Goal: Task Accomplishment & Management: Use online tool/utility

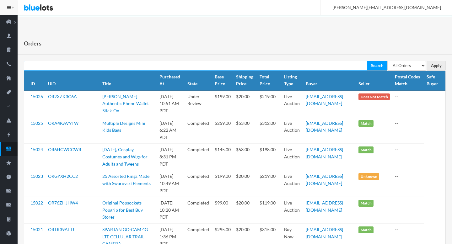
paste input "[EMAIL_ADDRESS][DOMAIN_NAME]"
type input "[EMAIL_ADDRESS][DOMAIN_NAME]"
click at [367, 61] on input "Search" at bounding box center [377, 66] width 20 height 10
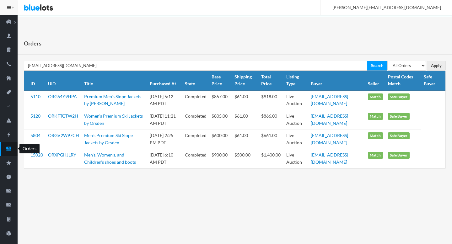
click at [9, 150] on icon "cash" at bounding box center [8, 149] width 5 height 4
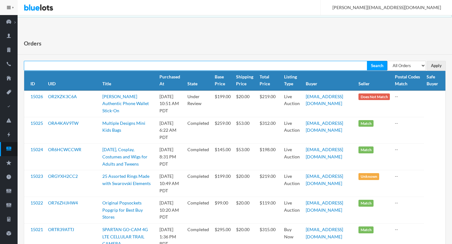
paste input "rweisz2025@gmail.com"
type input "rweisz2025@gmail.com"
click at [367, 61] on input "Search" at bounding box center [377, 66] width 20 height 10
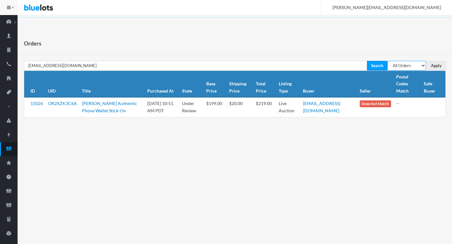
click at [417, 63] on select "All Orders Pending Completed Under review Cancelled" at bounding box center [407, 66] width 39 height 10
select select "under_review"
click at [388, 61] on select "All Orders Pending Completed Under review Cancelled" at bounding box center [407, 66] width 39 height 10
click at [443, 67] on input "Apply" at bounding box center [436, 66] width 19 height 10
click at [73, 102] on link "OR2XZK3C6A" at bounding box center [62, 103] width 29 height 5
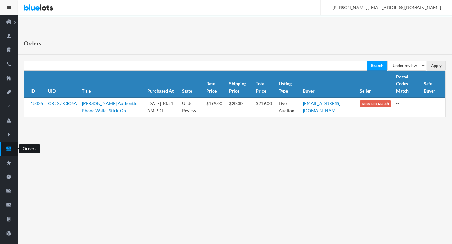
click at [9, 150] on icon "cash" at bounding box center [8, 149] width 5 height 4
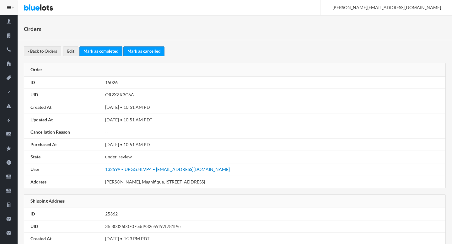
scroll to position [16, 0]
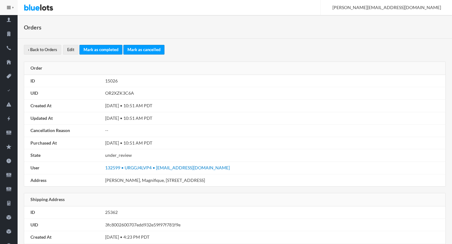
click at [109, 90] on td "OR2XZK3C6A" at bounding box center [274, 93] width 343 height 13
copy td "OR2XZK3C6A"
click at [175, 167] on link "132599 • URGGJ4LVP4 • [EMAIL_ADDRESS][DOMAIN_NAME]" at bounding box center [167, 167] width 125 height 5
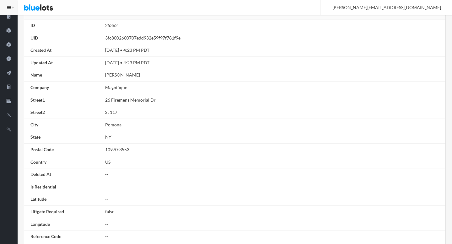
scroll to position [356, 0]
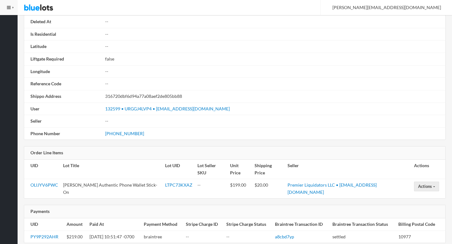
click at [73, 179] on td "[PERSON_NAME] Authentic Phone Wallet Stick-On" at bounding box center [112, 188] width 102 height 19
drag, startPoint x: 73, startPoint y: 180, endPoint x: 154, endPoint y: 177, distance: 80.8
click at [154, 179] on td "[PERSON_NAME] Authentic Phone Wallet Stick-On" at bounding box center [112, 188] width 102 height 19
click at [151, 179] on td "[PERSON_NAME] Authentic Phone Wallet Stick-On" at bounding box center [112, 188] width 102 height 19
drag, startPoint x: 151, startPoint y: 177, endPoint x: 73, endPoint y: 177, distance: 78.5
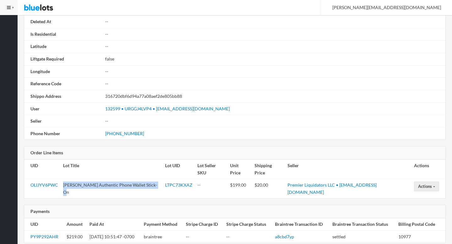
click at [73, 179] on td "Michael Kors Authentic Phone Wallet Stick-On" at bounding box center [112, 188] width 102 height 19
copy td "Michael Kors Authentic Phone Wallet Stick-On"
click at [127, 133] on link "[PHONE_NUMBER]" at bounding box center [124, 133] width 39 height 5
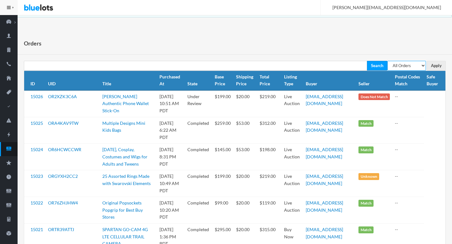
click at [410, 69] on select "All Orders Pending Completed Under review Cancelled" at bounding box center [407, 66] width 39 height 10
select select "pending"
click at [388, 61] on select "All Orders Pending Completed Under review Cancelled" at bounding box center [407, 66] width 39 height 10
click at [436, 66] on input "Apply" at bounding box center [436, 66] width 19 height 10
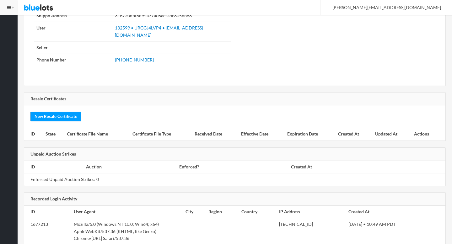
scroll to position [779, 0]
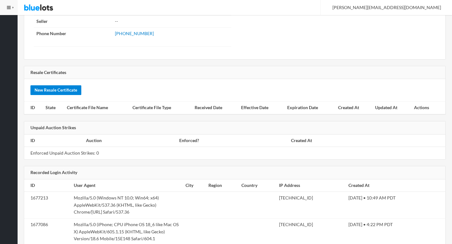
click at [62, 87] on link "New Resale Certificate" at bounding box center [55, 90] width 51 height 10
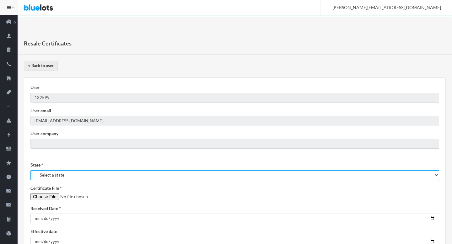
click at [68, 174] on select "-- Select a state -- AL - Alabama AK - Alaska AZ - Arizona AR - Arkansas CA - C…" at bounding box center [234, 176] width 409 height 10
select select "NY"
click at [30, 171] on select "-- Select a state -- AL - Alabama AK - Alaska AZ - Arizona AR - Arkansas CA - C…" at bounding box center [234, 176] width 409 height 10
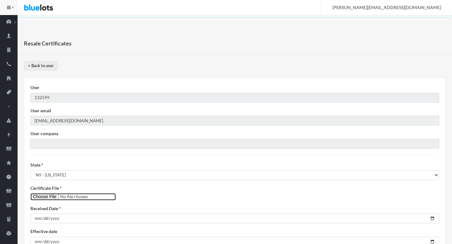
click at [43, 199] on input"] "file" at bounding box center [72, 196] width 85 height 7
type input"] "C:\fakepath\rweisz2025@gmail.com.pdf"
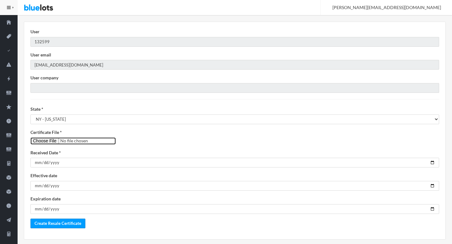
scroll to position [96, 0]
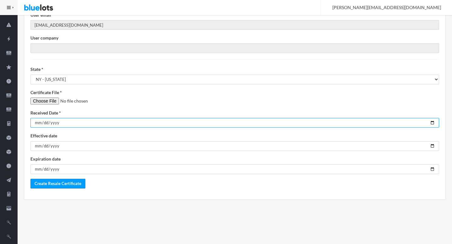
click at [434, 124] on input "date" at bounding box center [234, 123] width 409 height 10
type input "2025-08-27"
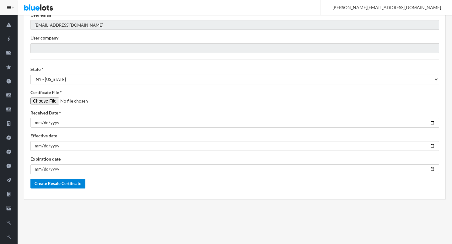
click at [55, 187] on input "Create Resale Certificate" at bounding box center [57, 184] width 55 height 10
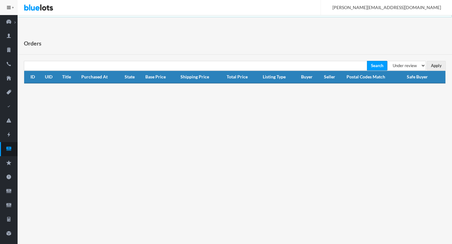
select select "under_review"
click at [436, 62] on input "Apply" at bounding box center [436, 66] width 19 height 10
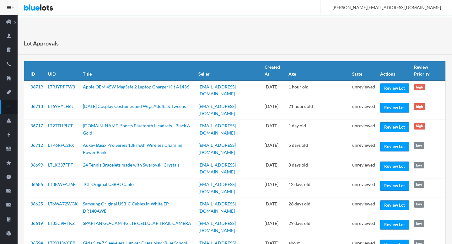
scroll to position [10, 0]
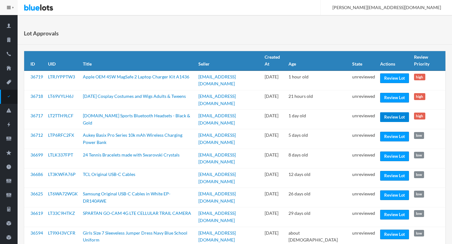
click at [388, 113] on link "Review Lot" at bounding box center [394, 117] width 29 height 10
click at [393, 93] on link "Review Lot" at bounding box center [394, 98] width 29 height 10
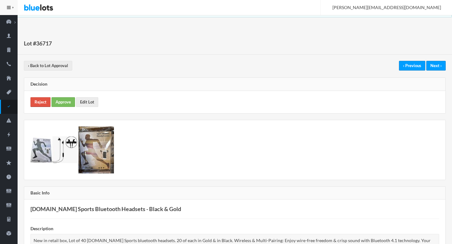
click at [44, 102] on link "Reject" at bounding box center [40, 102] width 20 height 10
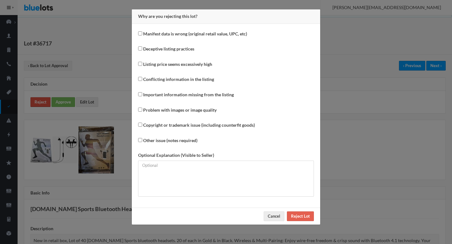
click at [44, 102] on div "Why are you rejecting this lot? Manifest data is wrong (original retail value, …" at bounding box center [226, 122] width 452 height 244
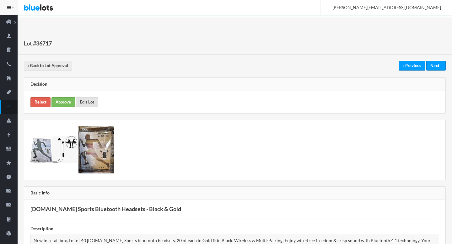
click at [86, 101] on link "Edit Lot" at bounding box center [87, 102] width 22 height 10
click at [58, 102] on link "Approve" at bounding box center [64, 102] width 24 height 10
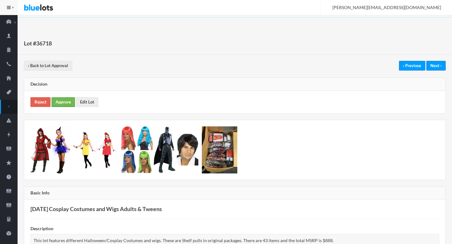
click at [66, 101] on link "Approve" at bounding box center [64, 102] width 24 height 10
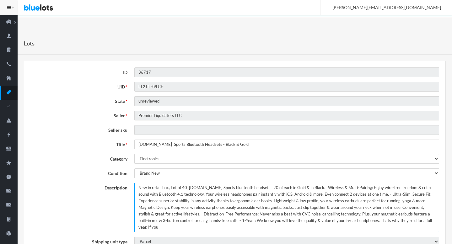
click at [138, 188] on textarea "New in retail box, Lot of 40 Micro.CC Sports bluetooth headsets. 20 of each in …" at bounding box center [286, 207] width 305 height 49
type textarea "This lot includes New in retail box 40 Micro.CC Sports bluetooth headsets. 20 o…"
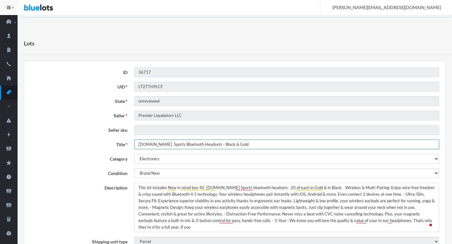
click at [157, 145] on input "Micro.CC Sports Bluetooth Headsets - Black & Gold" at bounding box center [286, 145] width 305 height 10
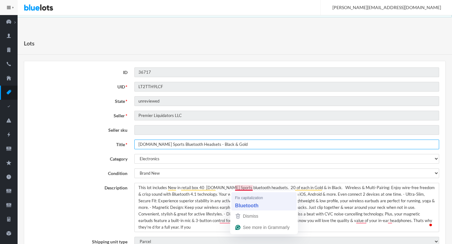
type input "Micro.CC Sports Bluetooth Headsets - Black & Gold"
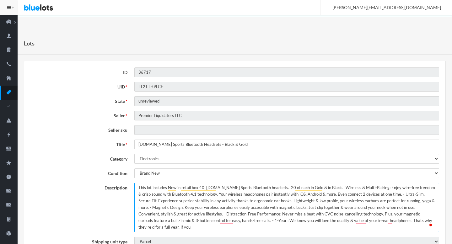
click at [272, 189] on textarea "New in retail box, Lot of 40 Micro.CC Sports bluetooth headsets. 20 of each in …" at bounding box center [286, 207] width 305 height 49
click at [325, 190] on textarea "New in retail box, Lot of 40 Micro.CC Sports bluetooth headsets. 20 of each in …" at bounding box center [286, 207] width 305 height 49
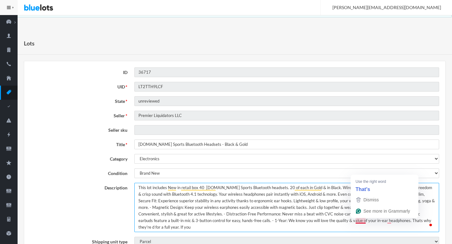
click at [361, 222] on textarea "New in retail box, Lot of 40 Micro.CC Sports bluetooth headsets. 20 of each in …" at bounding box center [286, 207] width 305 height 49
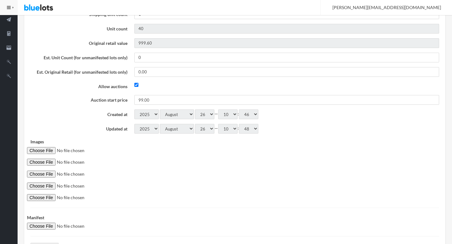
drag, startPoint x: 361, startPoint y: 222, endPoint x: 369, endPoint y: 121, distance: 101.2
click at [369, 121] on form "ID 36717 UID LT2TTH9LCF State unreviewed Seller Premier Liquidators LLC Seller …" at bounding box center [234, 32] width 409 height 442
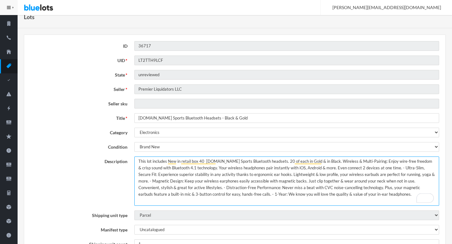
scroll to position [26, 0]
click at [333, 190] on textarea "New in retail box, Lot of 40 Micro.CC Sports bluetooth headsets. 20 of each in …" at bounding box center [286, 181] width 305 height 49
type textarea "This lot includes New in retail box 40 Micro.CC Sports Bluetooth headsets. 20 o…"
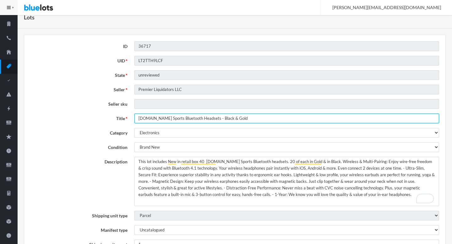
click at [227, 122] on input "Micro.CC Sports Bluetooth Headsets - Black & Gold" at bounding box center [286, 119] width 305 height 10
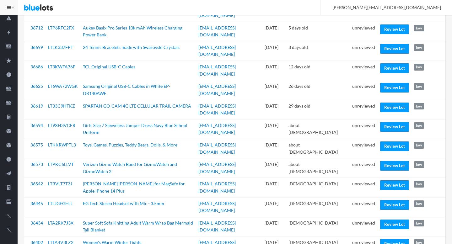
scroll to position [104, 0]
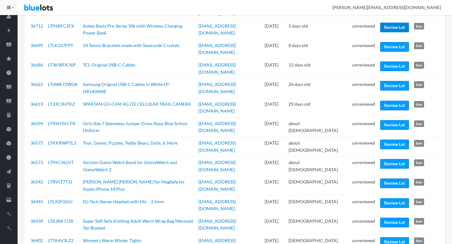
click at [394, 23] on link "Review Lot" at bounding box center [394, 28] width 29 height 10
click at [397, 43] on link "Review Lot" at bounding box center [394, 47] width 29 height 10
click at [390, 62] on link "Review Lot" at bounding box center [394, 67] width 29 height 10
click at [390, 120] on link "Review Lot" at bounding box center [394, 125] width 29 height 10
click at [388, 218] on link "Review Lot" at bounding box center [394, 223] width 29 height 10
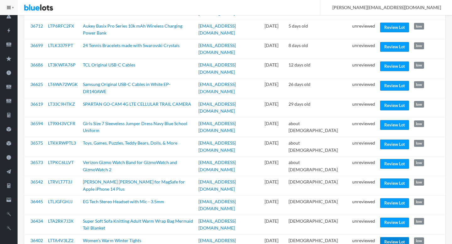
click at [387, 237] on link "Review Lot" at bounding box center [394, 242] width 29 height 10
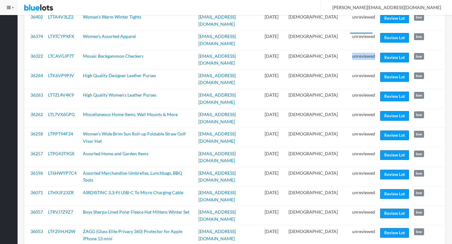
scroll to position [329, 0]
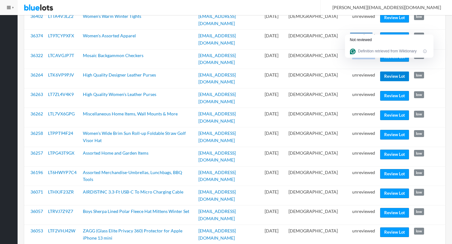
click at [391, 72] on link "Review Lot" at bounding box center [394, 77] width 29 height 10
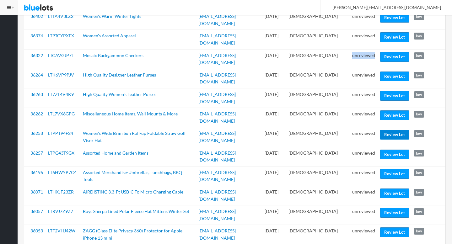
click at [391, 130] on link "Review Lot" at bounding box center [394, 135] width 29 height 10
click at [390, 228] on link "Review Lot" at bounding box center [394, 233] width 29 height 10
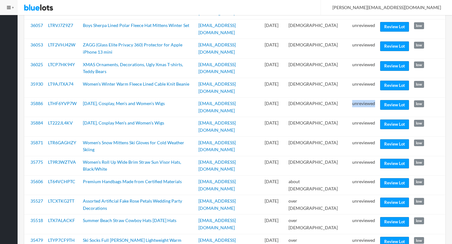
scroll to position [526, 0]
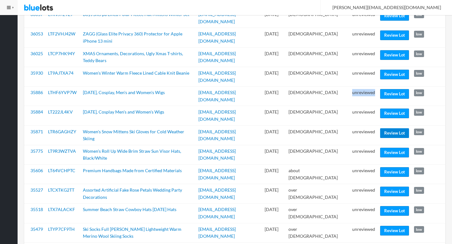
click at [390, 128] on link "Review Lot" at bounding box center [394, 133] width 29 height 10
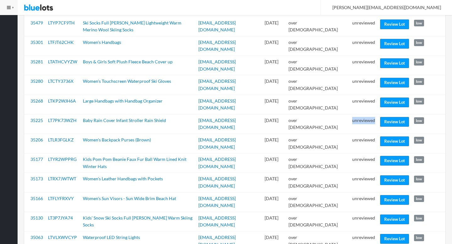
scroll to position [731, 0]
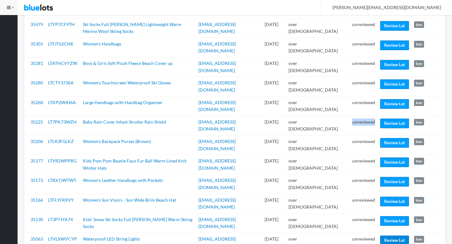
click at [389, 236] on link "Review Lot" at bounding box center [394, 241] width 29 height 10
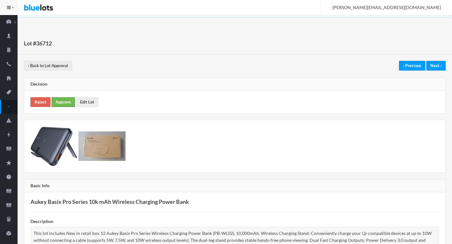
click at [70, 101] on link "Approve" at bounding box center [64, 102] width 24 height 10
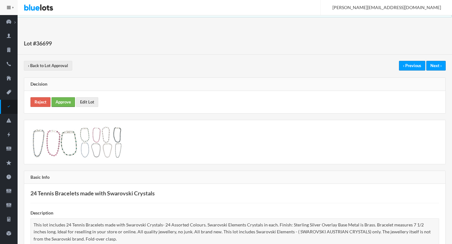
click at [68, 106] on link "Approve" at bounding box center [64, 102] width 24 height 10
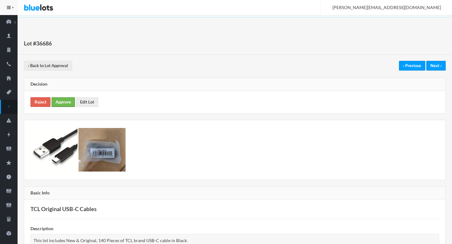
click at [70, 101] on link "Approve" at bounding box center [64, 102] width 24 height 10
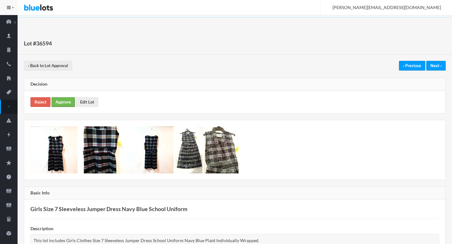
click at [60, 102] on link "Approve" at bounding box center [64, 102] width 24 height 10
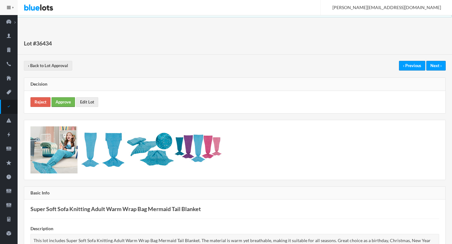
click at [57, 103] on link "Approve" at bounding box center [64, 102] width 24 height 10
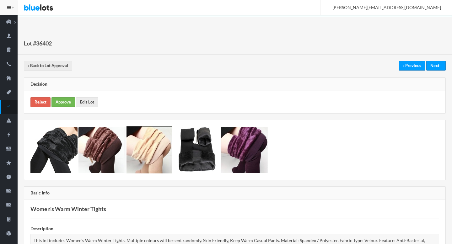
click at [57, 100] on link "Approve" at bounding box center [64, 102] width 24 height 10
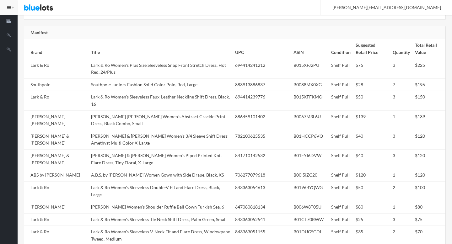
scroll to position [359, 0]
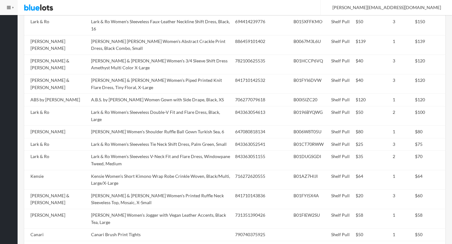
click at [199, 190] on td "James & Erin Women's Printed Ruffle Neck Sleeveless Top, Mosaic, X-Small" at bounding box center [161, 199] width 144 height 19
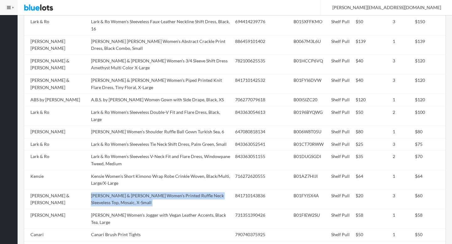
click at [199, 190] on td "James & Erin Women's Printed Ruffle Neck Sleeveless Top, Mosaic, X-Small" at bounding box center [161, 199] width 144 height 19
copy tr "James & Erin Women's Printed Ruffle Neck Sleeveless Top, Mosaic, X-Small"
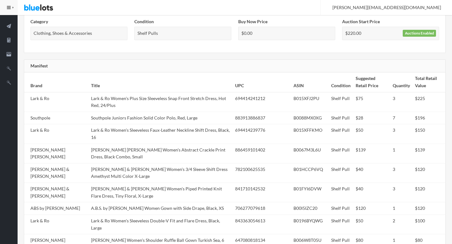
scroll to position [0, 0]
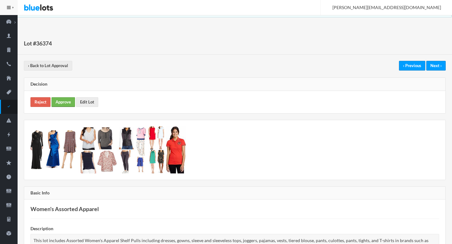
click at [66, 100] on link "Approve" at bounding box center [64, 102] width 24 height 10
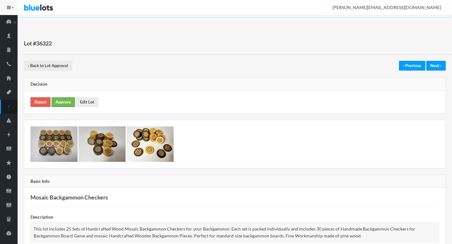
click at [71, 102] on link "Approve" at bounding box center [64, 102] width 24 height 10
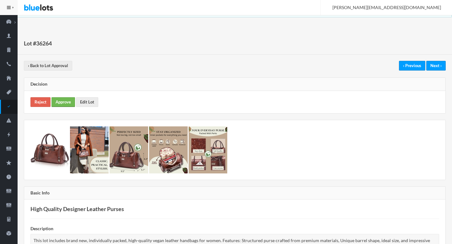
click at [68, 101] on link "Approve" at bounding box center [64, 102] width 24 height 10
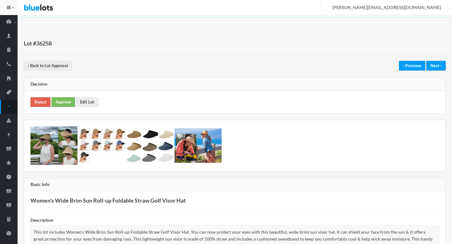
click at [64, 102] on link "Approve" at bounding box center [64, 102] width 24 height 10
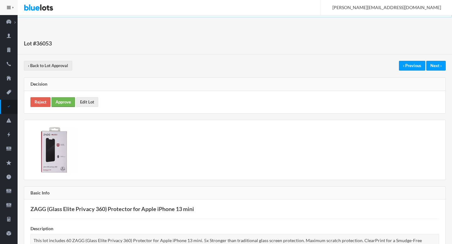
click at [71, 98] on link "Approve" at bounding box center [64, 102] width 24 height 10
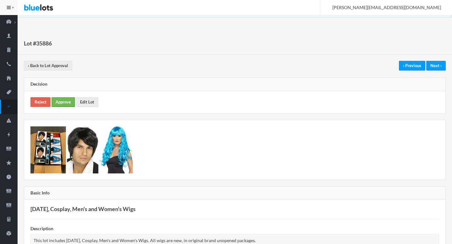
click at [67, 101] on link "Approve" at bounding box center [64, 102] width 24 height 10
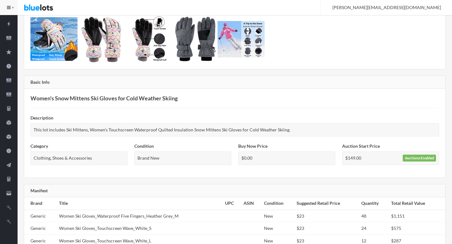
scroll to position [56, 0]
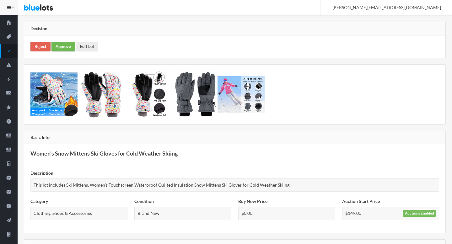
click at [61, 44] on link "Approve" at bounding box center [64, 47] width 24 height 10
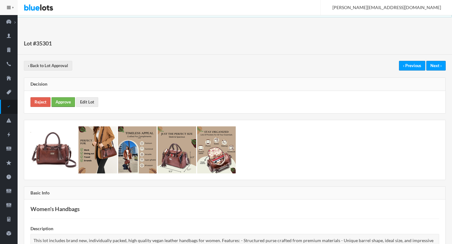
click at [67, 101] on link "Approve" at bounding box center [64, 102] width 24 height 10
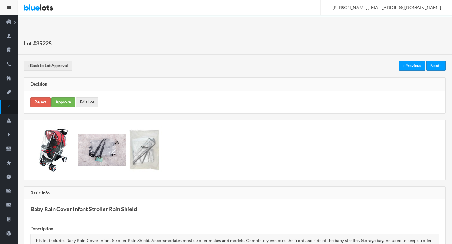
click at [58, 104] on link "Approve" at bounding box center [64, 102] width 24 height 10
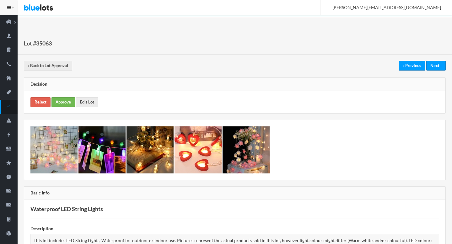
click at [68, 100] on link "Approve" at bounding box center [64, 102] width 24 height 10
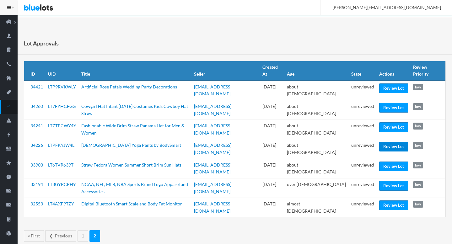
click at [391, 142] on link "Review Lot" at bounding box center [393, 147] width 29 height 10
click at [388, 201] on link "Review Lot" at bounding box center [393, 206] width 29 height 10
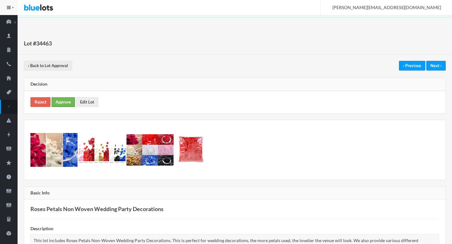
click at [70, 102] on link "Approve" at bounding box center [64, 102] width 24 height 10
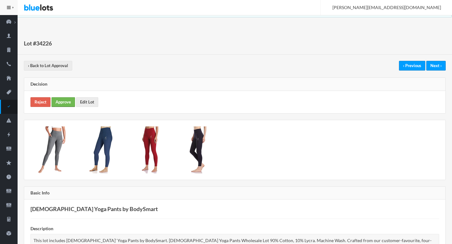
click at [65, 101] on link "Approve" at bounding box center [64, 102] width 24 height 10
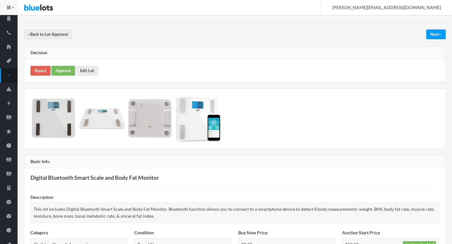
scroll to position [23, 0]
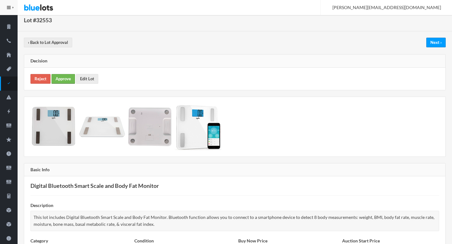
click at [64, 80] on link "Approve" at bounding box center [64, 79] width 24 height 10
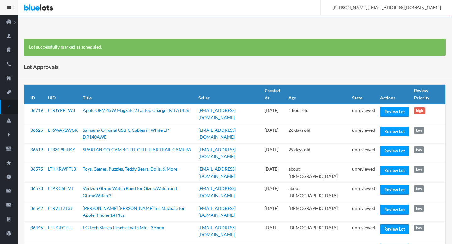
scroll to position [2, 0]
